Goal: Task Accomplishment & Management: Use online tool/utility

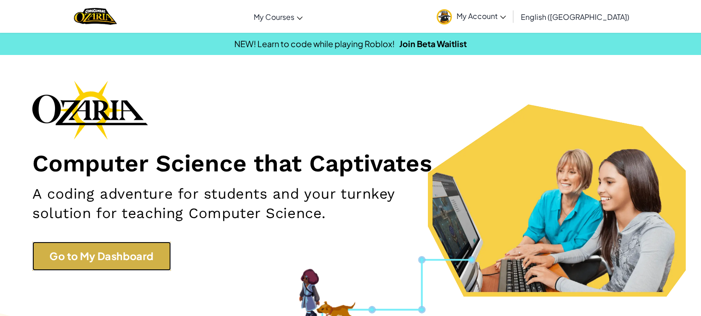
click at [141, 246] on link "Go to My Dashboard" at bounding box center [101, 256] width 139 height 29
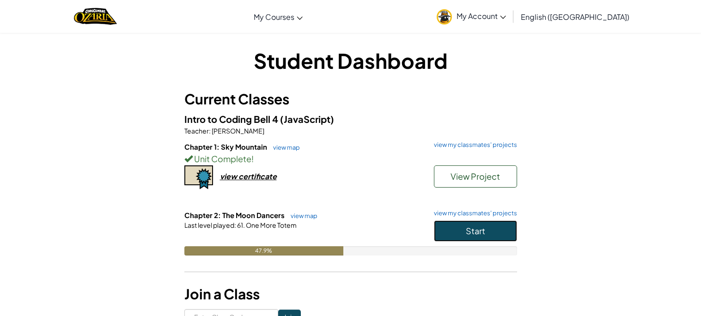
click at [497, 222] on button "Start" at bounding box center [475, 230] width 83 height 21
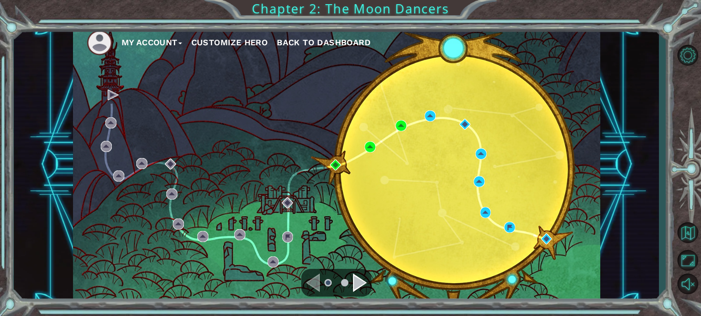
click at [374, 290] on div "My Account Customize Hero Back to Dashboard" at bounding box center [336, 164] width 527 height 278
click at [365, 281] on div "Navigate to the next page" at bounding box center [360, 283] width 14 height 18
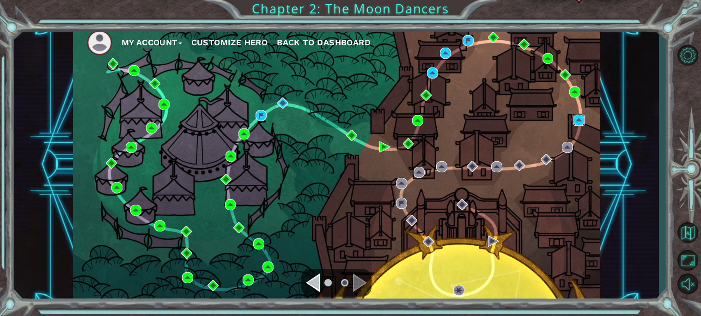
click at [577, 120] on img at bounding box center [578, 120] width 11 height 11
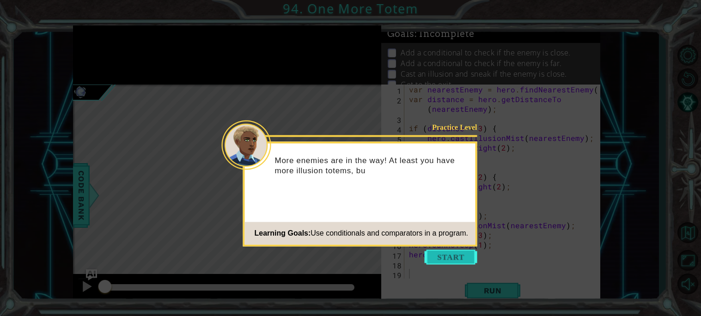
click at [457, 253] on button "Start" at bounding box center [451, 257] width 53 height 15
click at [457, 253] on icon at bounding box center [350, 158] width 701 height 316
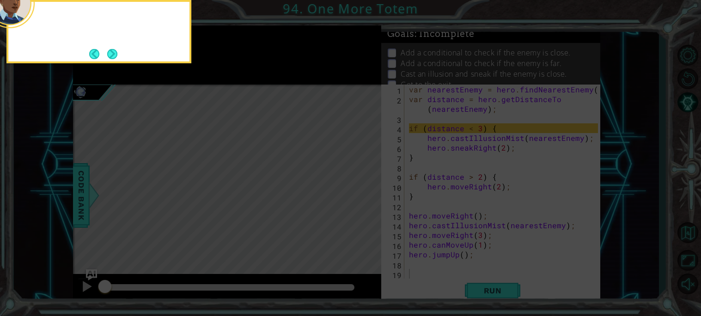
click at [457, 253] on icon at bounding box center [350, 158] width 701 height 316
click at [113, 57] on button "Next" at bounding box center [112, 54] width 10 height 10
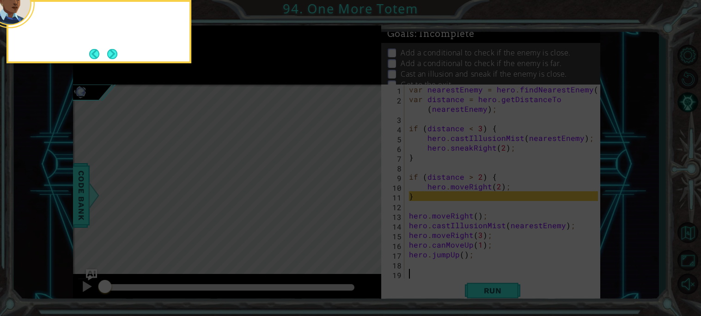
click at [113, 57] on button "Next" at bounding box center [112, 54] width 10 height 10
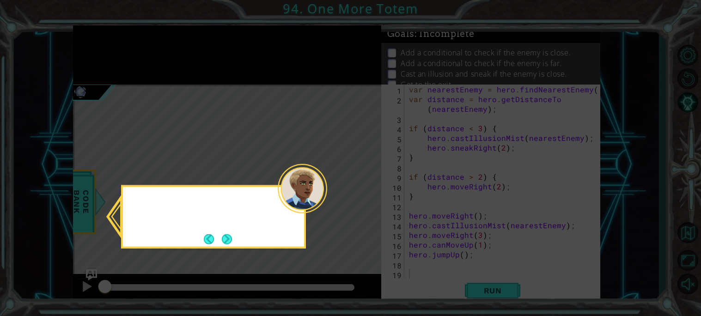
click at [113, 57] on icon at bounding box center [350, 158] width 701 height 316
click at [232, 243] on button "Next" at bounding box center [227, 239] width 10 height 10
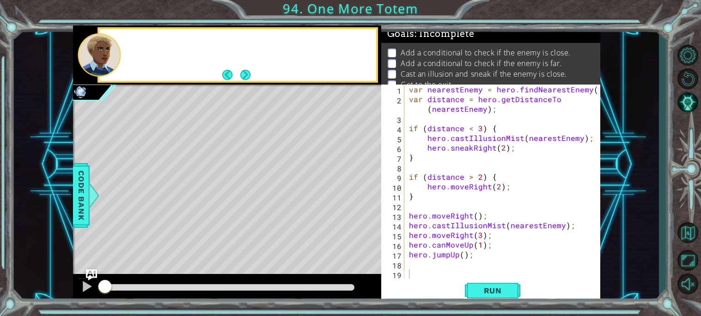
click at [232, 243] on div "Level Map" at bounding box center [286, 221] width 427 height 272
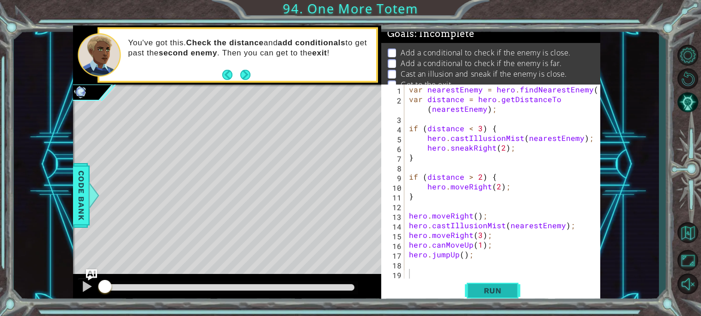
click at [505, 287] on span "Run" at bounding box center [493, 290] width 37 height 9
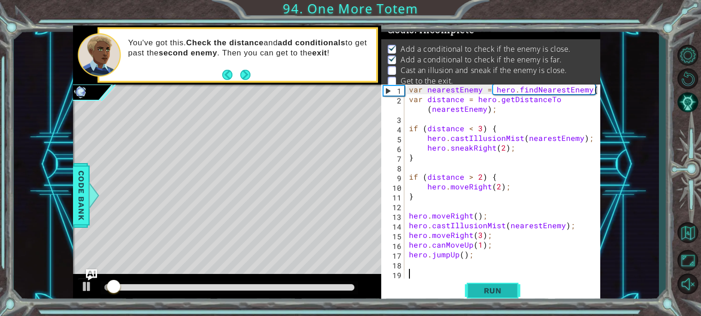
scroll to position [4, 0]
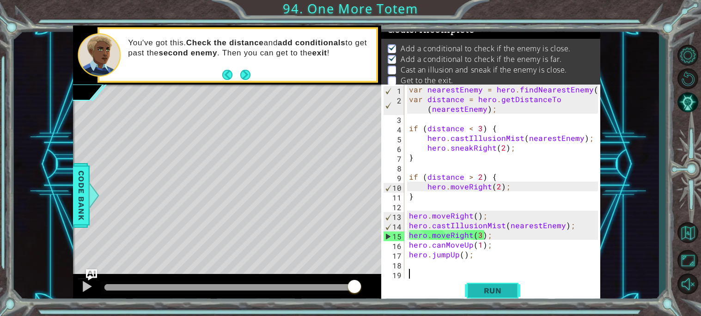
click at [489, 295] on button "Run" at bounding box center [492, 291] width 55 height 22
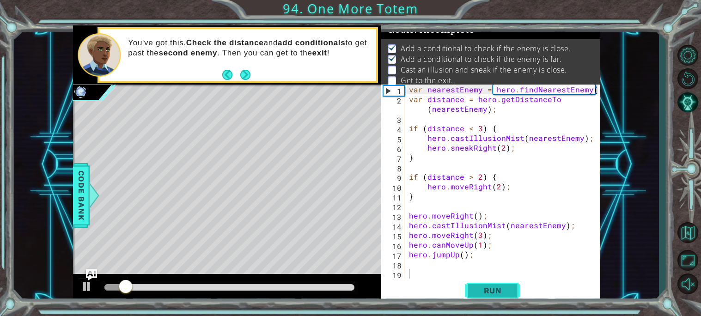
click at [489, 295] on button "Run" at bounding box center [492, 291] width 55 height 22
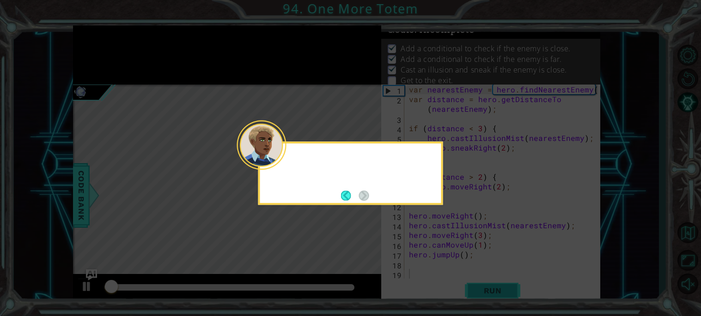
click at [489, 295] on icon at bounding box center [350, 158] width 701 height 316
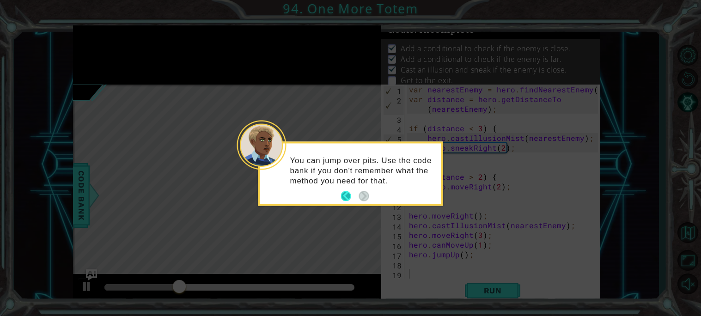
click at [347, 199] on button "Back" at bounding box center [350, 196] width 18 height 10
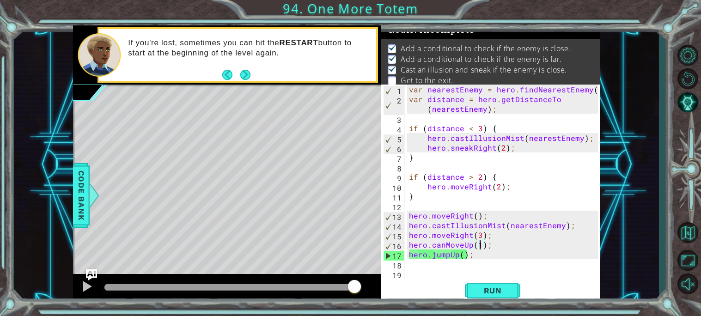
click at [480, 246] on div "var nearestEnemy = hero . findNearestEnemy ( ) ; var distance = hero . getDista…" at bounding box center [504, 191] width 195 height 213
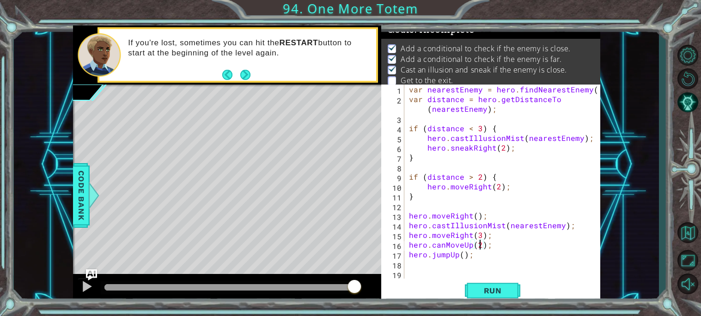
scroll to position [0, 4]
click at [500, 284] on button "Run" at bounding box center [492, 291] width 55 height 22
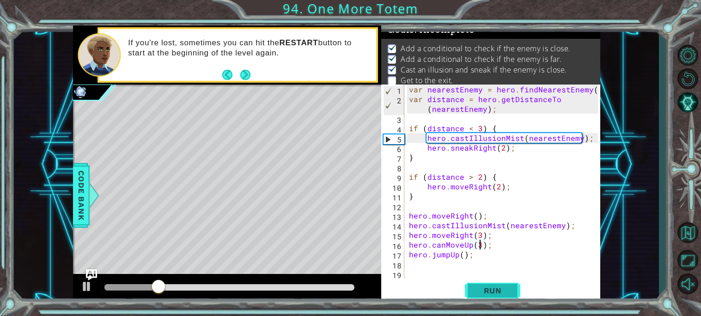
click at [483, 287] on span "Run" at bounding box center [493, 290] width 37 height 9
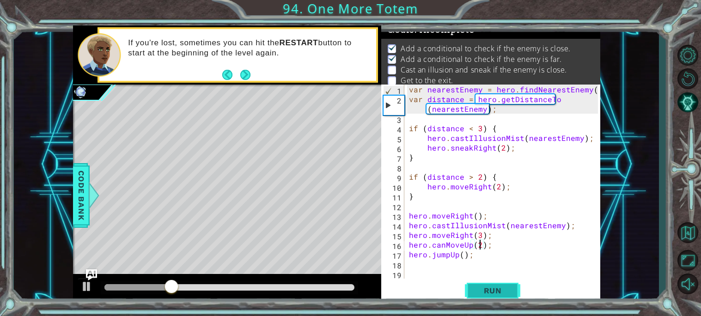
click at [503, 289] on span "Run" at bounding box center [493, 290] width 37 height 9
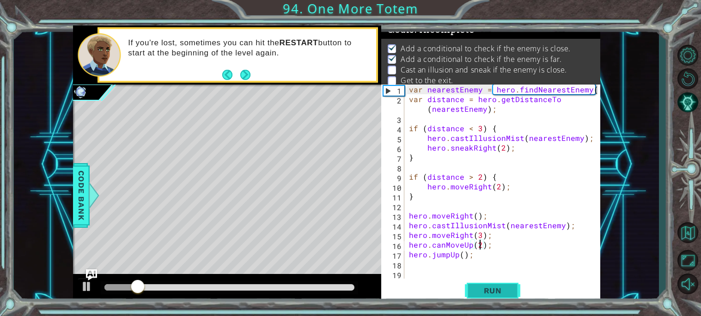
click at [503, 289] on span "Run" at bounding box center [493, 290] width 37 height 9
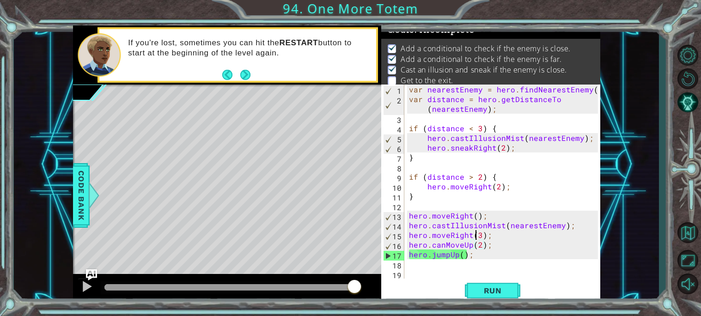
click at [475, 236] on div "var nearestEnemy = hero . findNearestEnemy ( ) ; var distance = hero . getDista…" at bounding box center [504, 191] width 195 height 213
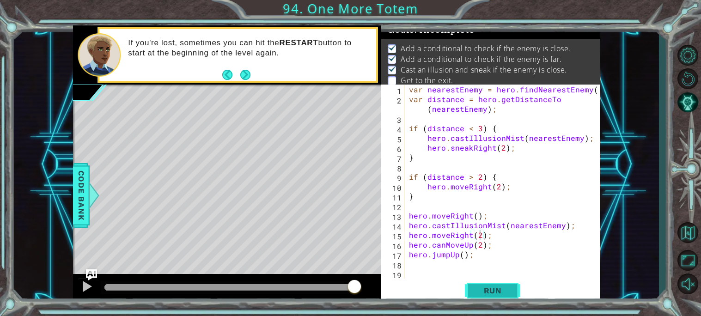
click at [509, 289] on span "Run" at bounding box center [493, 290] width 37 height 9
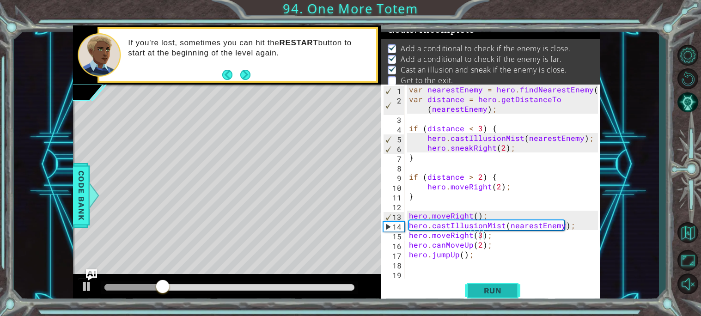
click at [511, 285] on button "Run" at bounding box center [492, 291] width 55 height 22
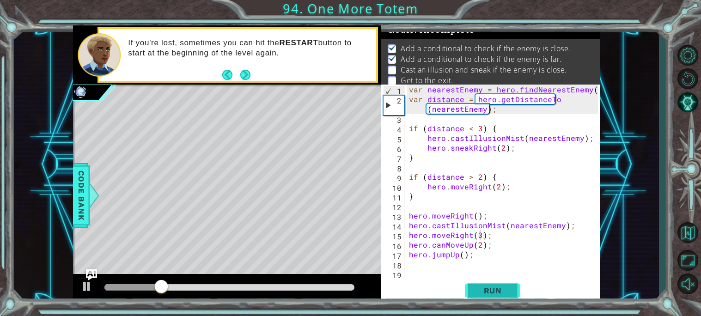
click at [511, 285] on button "Run" at bounding box center [492, 291] width 55 height 22
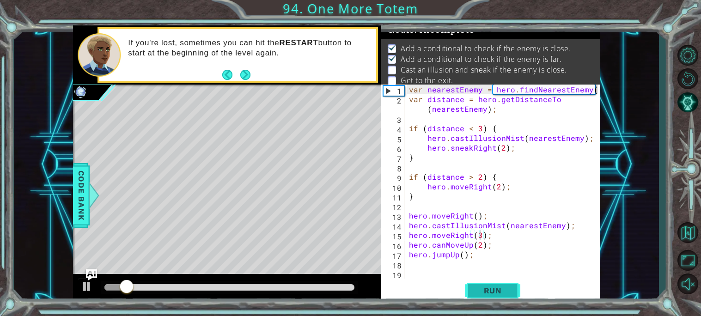
click at [511, 285] on button "Run" at bounding box center [492, 291] width 55 height 22
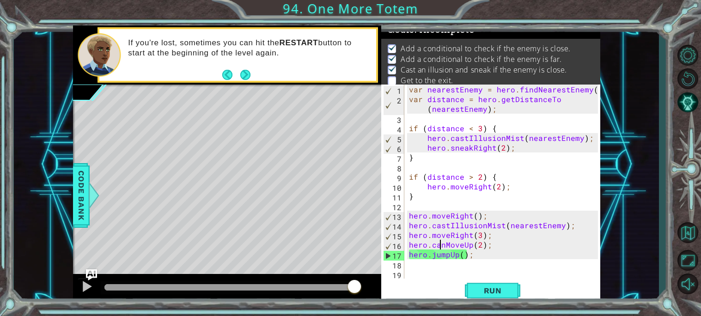
click at [441, 245] on div "var nearestEnemy = hero . findNearestEnemy ( ) ; var distance = hero . getDista…" at bounding box center [504, 191] width 195 height 213
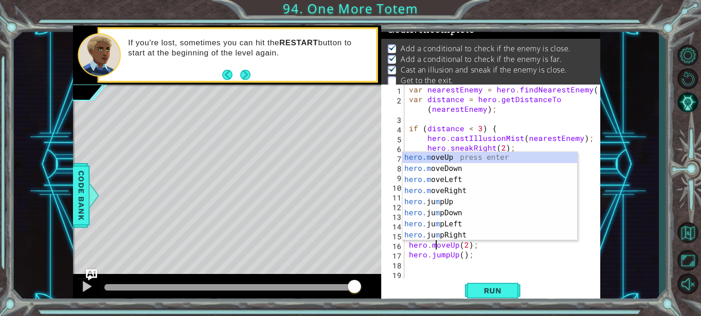
scroll to position [0, 1]
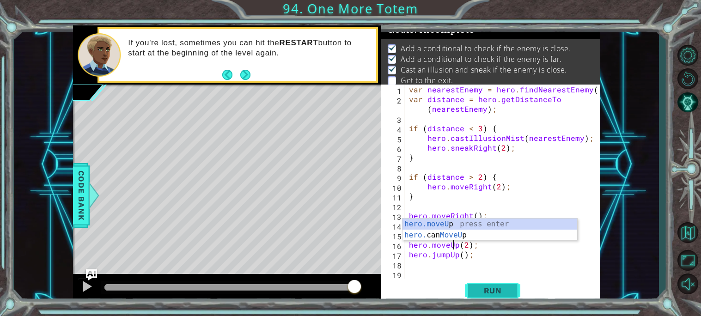
click at [478, 294] on span "Run" at bounding box center [493, 290] width 37 height 9
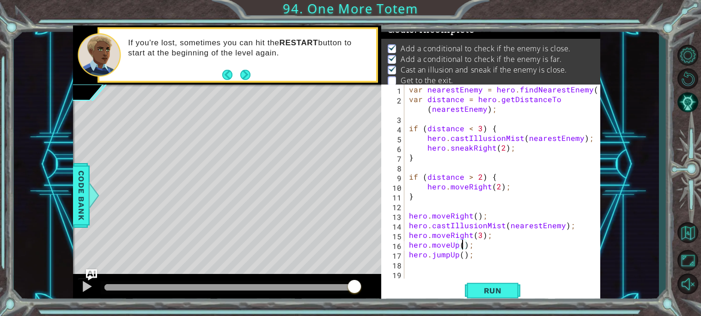
scroll to position [0, 3]
type textarea "hero.moveUp(1);"
click at [499, 296] on button "Run" at bounding box center [492, 291] width 55 height 22
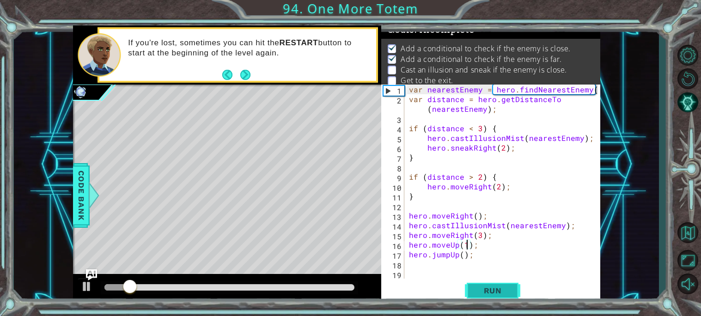
click at [499, 296] on button "Run" at bounding box center [492, 291] width 55 height 22
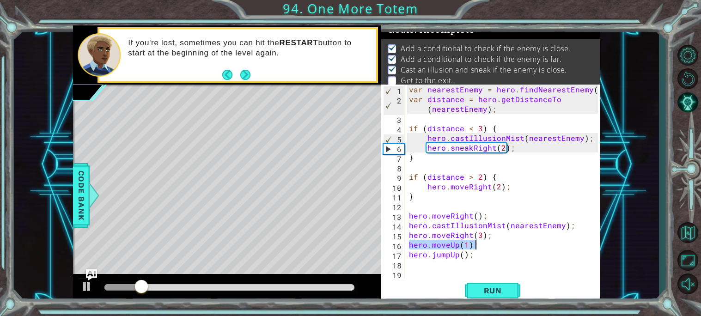
drag, startPoint x: 407, startPoint y: 246, endPoint x: 484, endPoint y: 246, distance: 76.7
click at [484, 246] on div "var nearestEnemy = hero . findNearestEnemy ( ) ; var distance = hero . getDista…" at bounding box center [504, 191] width 195 height 213
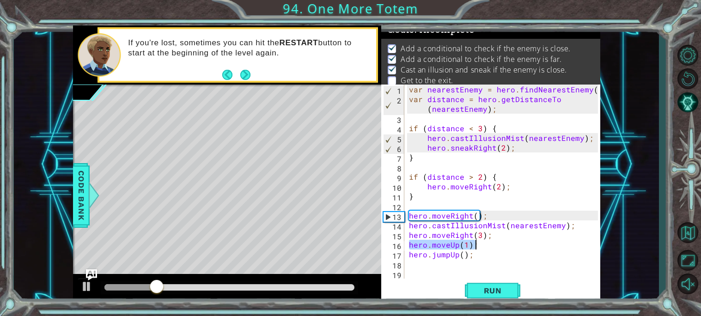
click at [441, 269] on div "var nearestEnemy = hero . findNearestEnemy ( ) ; var distance = hero . getDista…" at bounding box center [504, 191] width 195 height 213
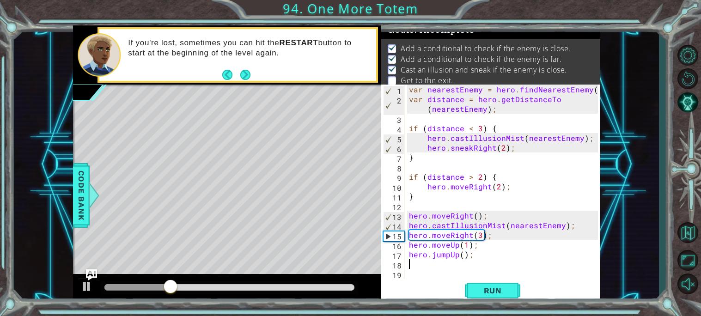
paste textarea "hero.moveUp(1);"
type textarea "hero.moveUp(1);"
click at [465, 287] on button "Run" at bounding box center [492, 291] width 55 height 22
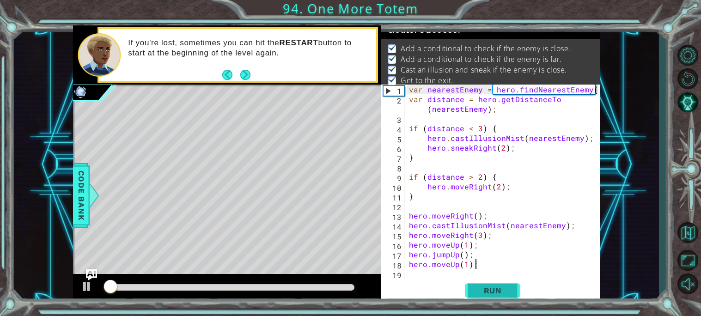
click at [470, 287] on button "Run" at bounding box center [492, 291] width 55 height 22
click at [469, 287] on button "Run" at bounding box center [492, 291] width 55 height 22
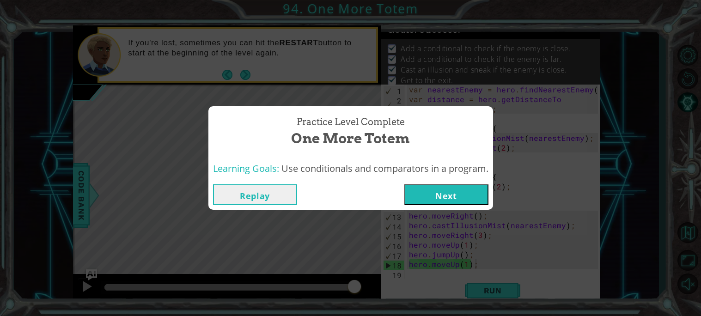
click at [450, 200] on button "Next" at bounding box center [446, 194] width 84 height 21
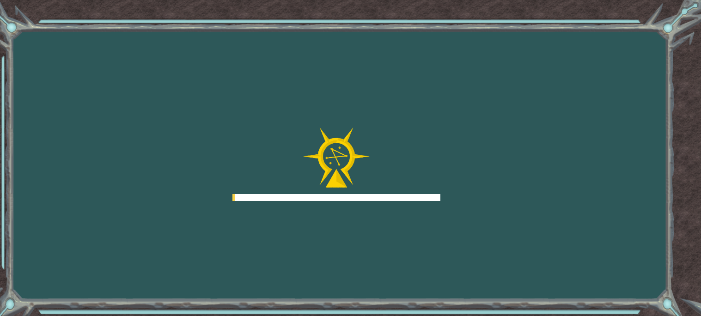
click at [450, 200] on div "Goals Error loading from server. Try refreshing the page. You'll need to join a…" at bounding box center [350, 158] width 701 height 316
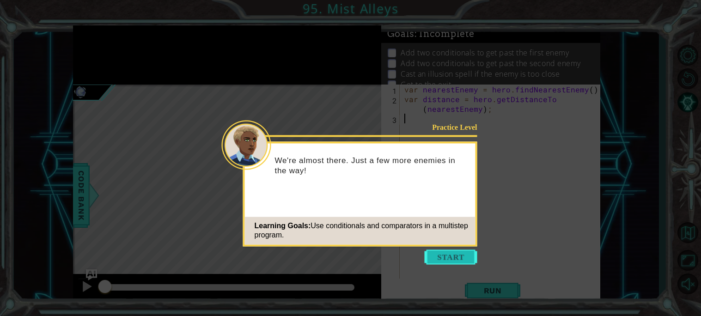
click at [446, 252] on button "Start" at bounding box center [451, 257] width 53 height 15
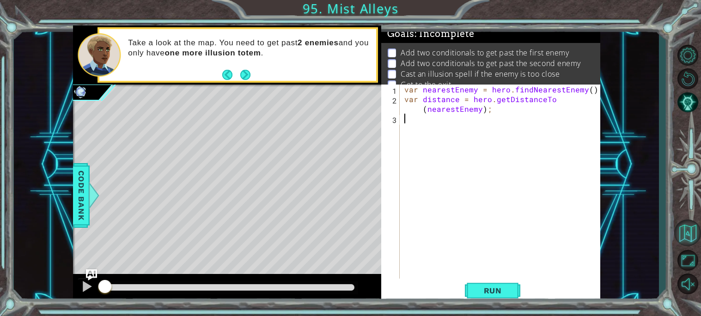
click at [683, 230] on button "Back to Map" at bounding box center [687, 233] width 27 height 27
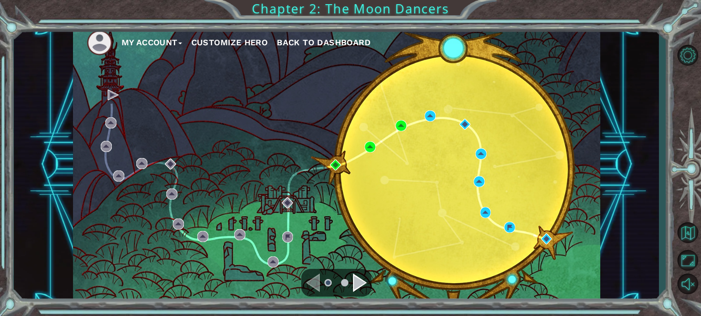
click at [355, 285] on div "Navigate to the next page" at bounding box center [360, 283] width 14 height 18
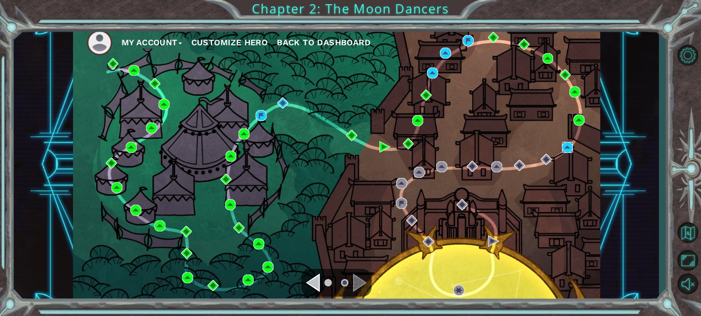
click at [568, 149] on img at bounding box center [567, 147] width 11 height 11
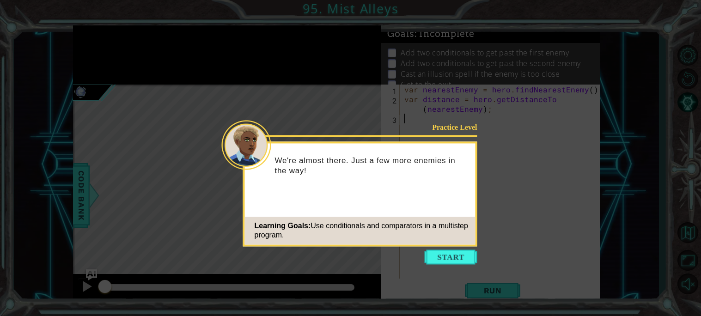
click at [445, 246] on icon at bounding box center [350, 158] width 701 height 316
click at [447, 258] on button "Start" at bounding box center [451, 257] width 53 height 15
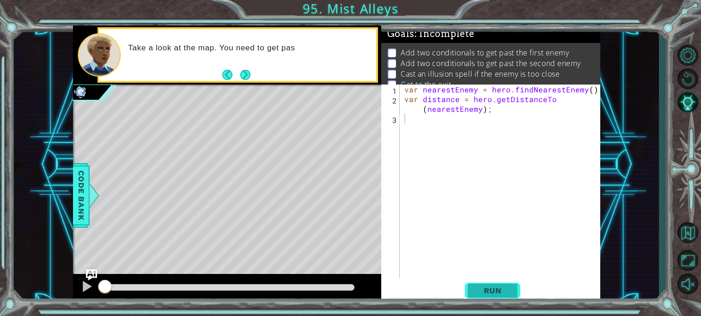
click at [493, 288] on span "Run" at bounding box center [493, 290] width 37 height 9
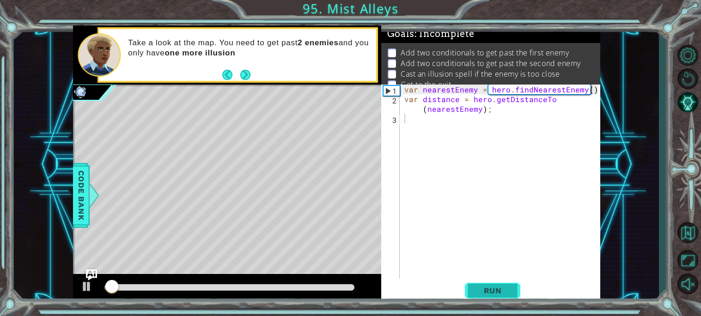
click at [493, 288] on span "Run" at bounding box center [493, 290] width 37 height 9
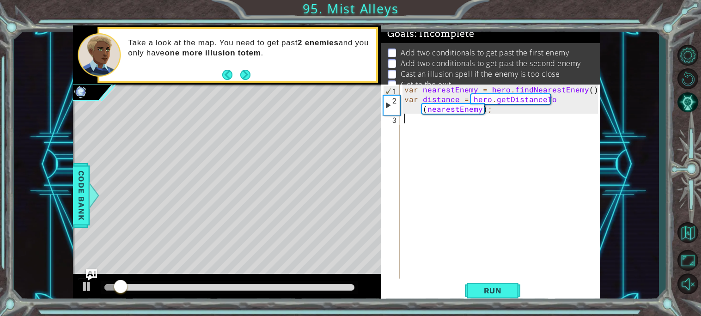
type textarea "h"
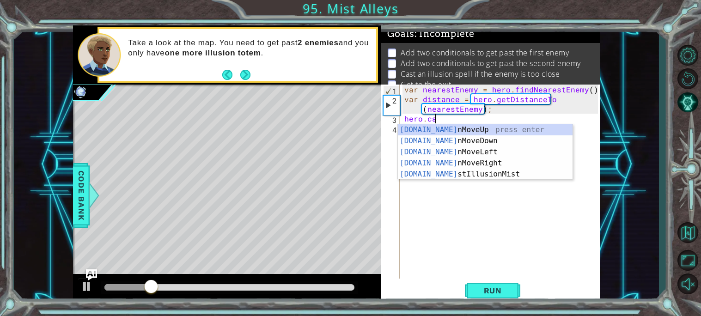
scroll to position [0, 1]
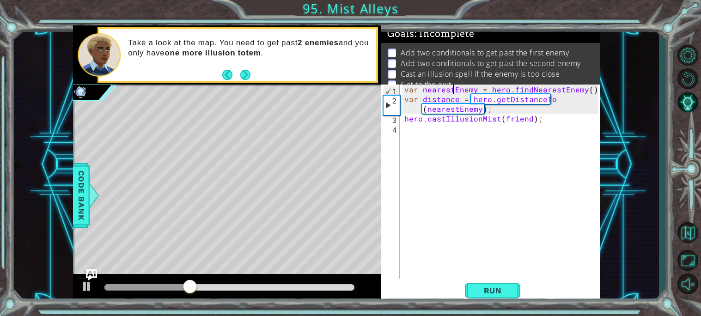
click at [453, 92] on div "var nearestEnemy = hero . findNearestEnemy ( ) ; var distance = hero . getDista…" at bounding box center [503, 191] width 200 height 213
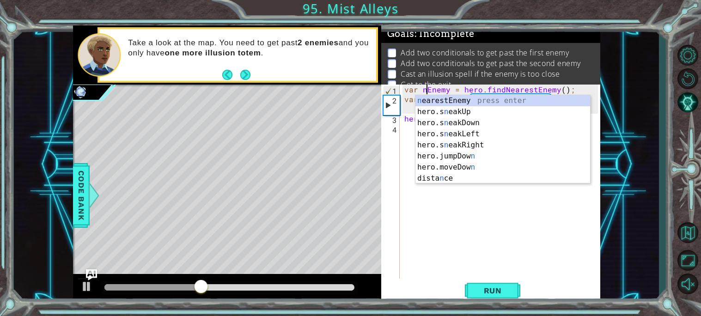
type textarea "var Enemy = hero.findNearestEnemy();"
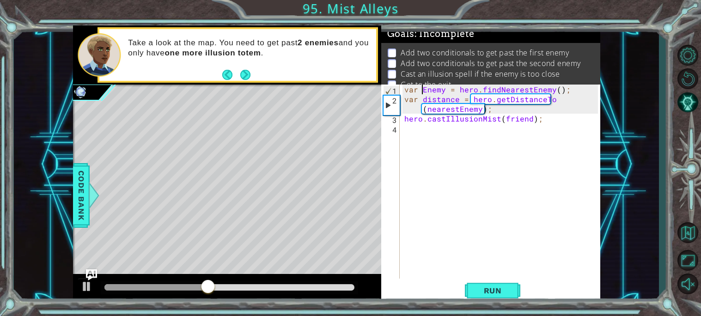
click at [496, 148] on div "var Enemy = hero . findNearestEnemy ( ) ; var distance = hero . getDistanceTo (…" at bounding box center [503, 191] width 200 height 213
click at [531, 124] on div "var Enemy = hero . findNearestEnemy ( ) ; var distance = hero . getDistanceTo (…" at bounding box center [503, 191] width 200 height 213
drag, startPoint x: 527, startPoint y: 118, endPoint x: 502, endPoint y: 121, distance: 24.7
click at [502, 121] on div "var Enemy = hero . findNearestEnemy ( ) ; var distance = hero . getDistanceTo (…" at bounding box center [503, 191] width 200 height 213
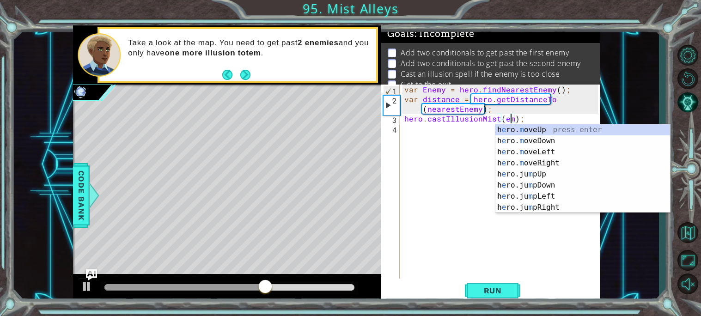
scroll to position [0, 6]
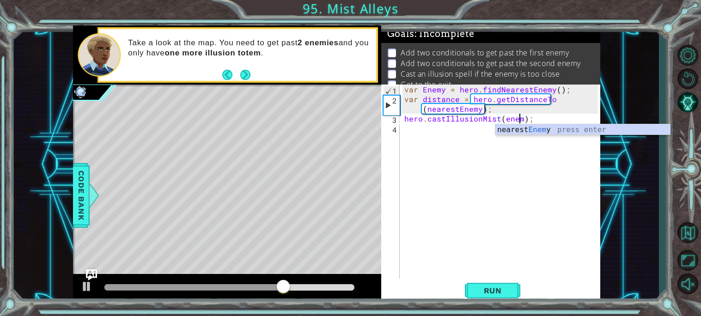
type textarea "hero.castIllusionMist(enemy);"
click at [421, 129] on div "var Enemy = hero . findNearestEnemy ( ) ; var distance = hero . getDistanceTo (…" at bounding box center [503, 191] width 200 height 213
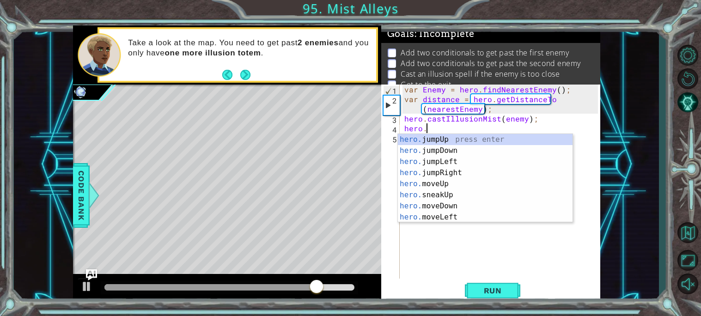
scroll to position [0, 1]
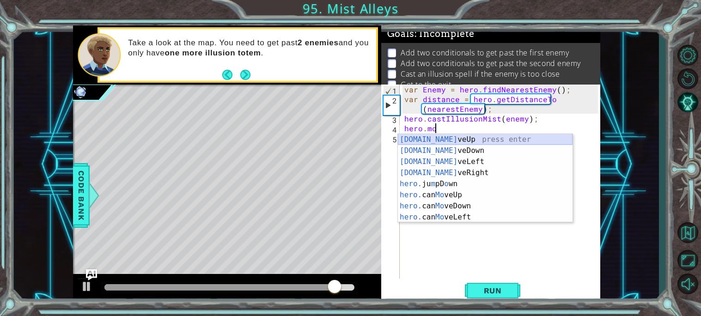
click at [446, 138] on div "[DOMAIN_NAME] veUp press enter [DOMAIN_NAME] veDown press enter [DOMAIN_NAME] v…" at bounding box center [485, 189] width 175 height 111
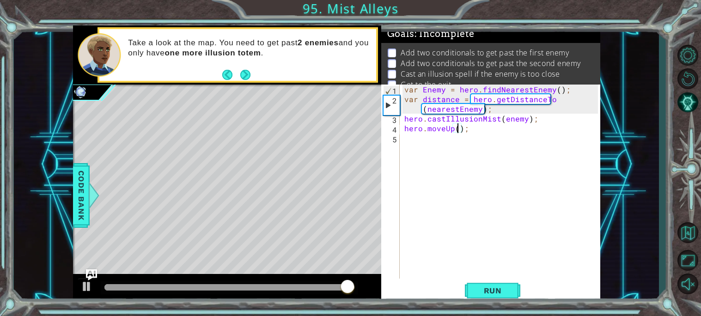
scroll to position [0, 3]
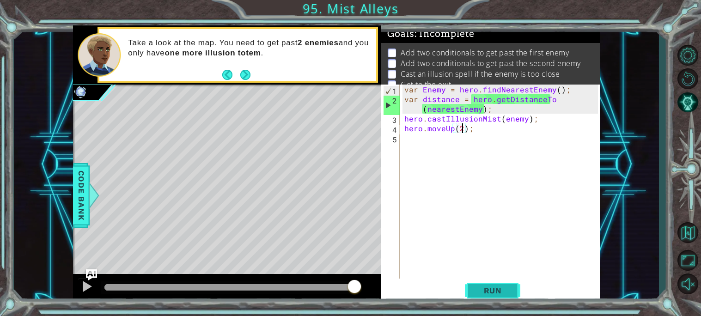
type textarea "hero.moveUp(2);"
click at [482, 299] on button "Run" at bounding box center [492, 291] width 55 height 22
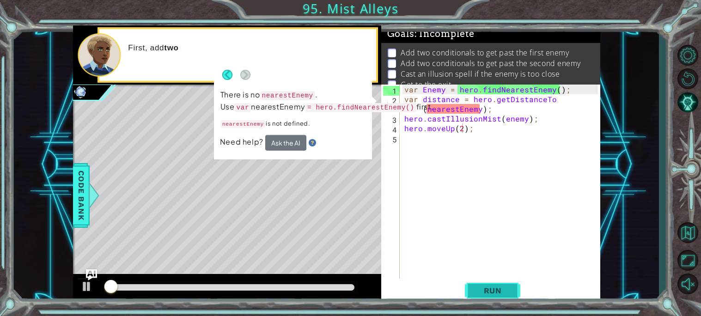
click at [481, 293] on span "Run" at bounding box center [493, 290] width 37 height 9
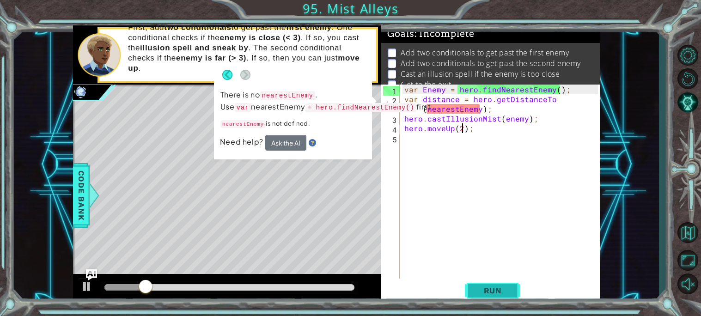
click at [477, 295] on span "Run" at bounding box center [493, 290] width 37 height 9
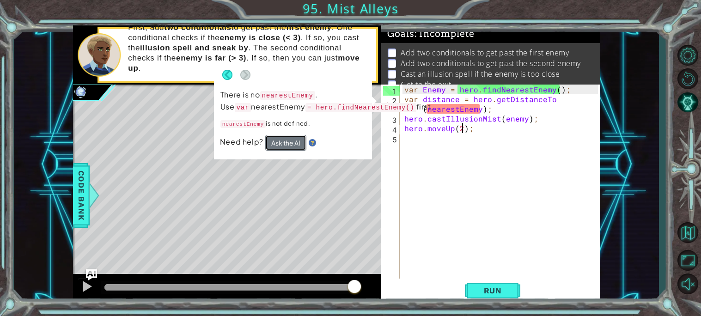
click at [292, 151] on button "Ask the AI" at bounding box center [285, 143] width 41 height 16
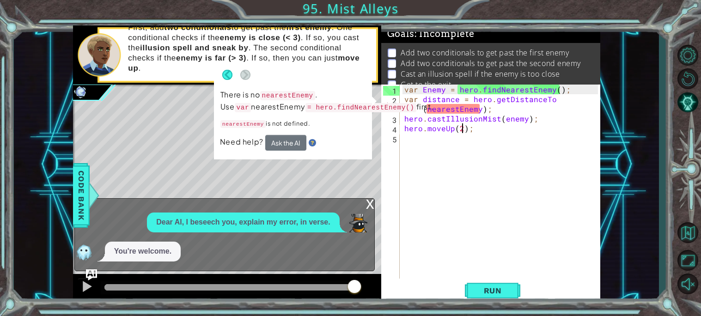
click at [306, 240] on div "Dear AI, I beseech you, explain my error, in verse. You're welcome." at bounding box center [222, 237] width 295 height 49
click at [277, 151] on button "Ask the AI" at bounding box center [285, 143] width 41 height 16
